Goal: Go to known website: Access a specific website the user already knows

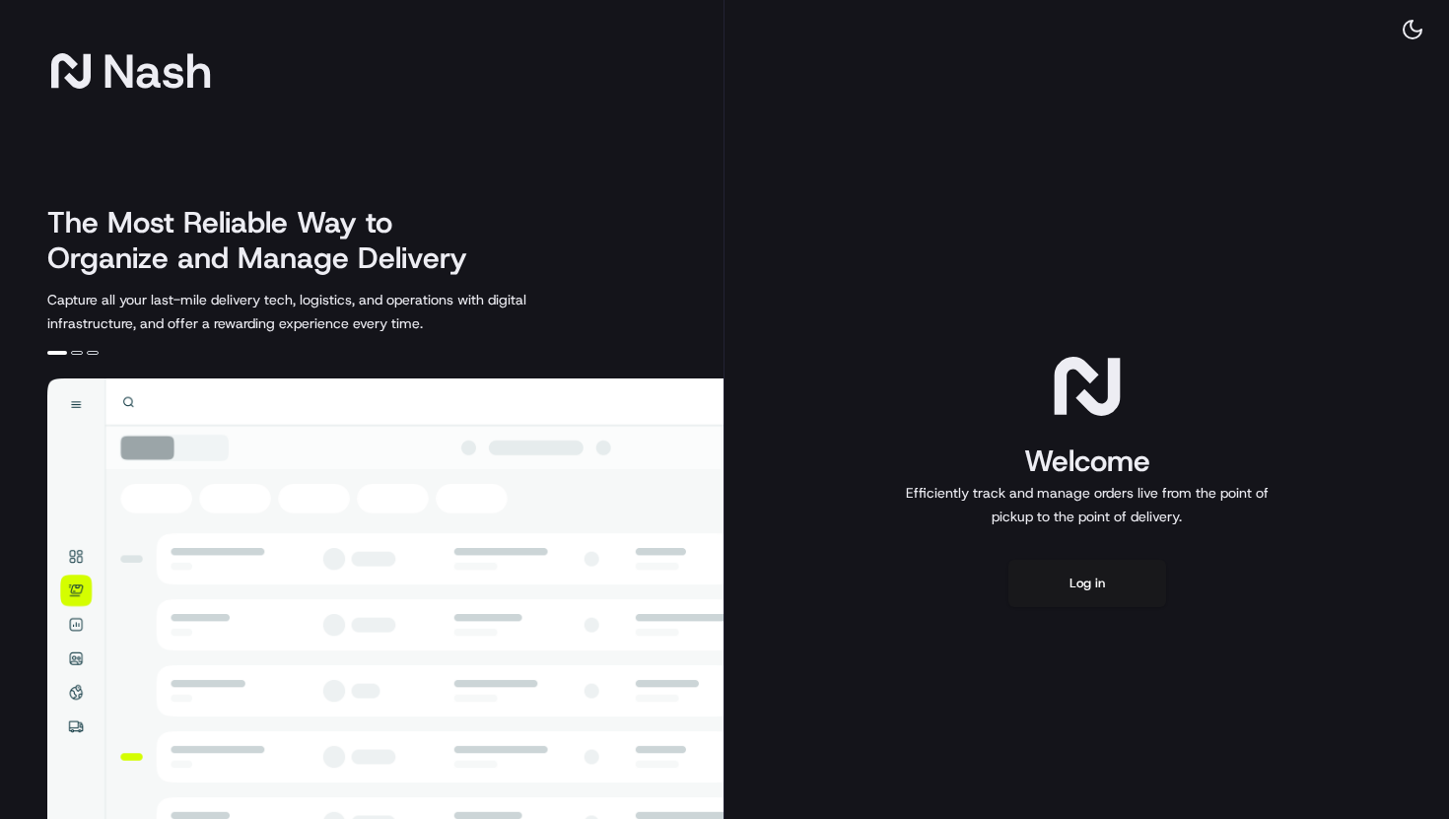
click at [1088, 559] on div "Welcome Efficiently track and manage orders live from the point of pickup to th…" at bounding box center [1087, 477] width 725 height 955
click at [1087, 568] on button "Log in" at bounding box center [1088, 583] width 158 height 47
